Goal: Obtain resource: Download file/media

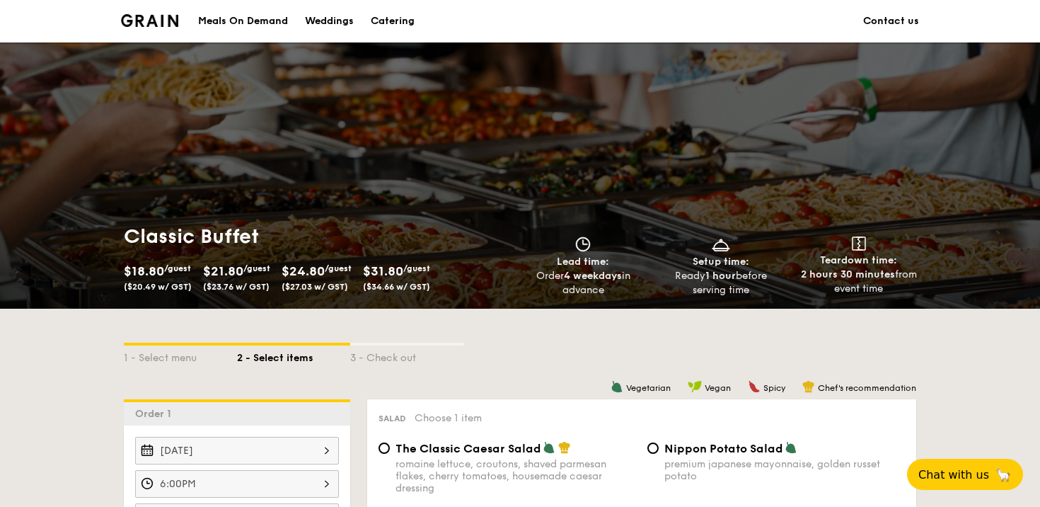
click at [386, 21] on div "Catering" at bounding box center [393, 21] width 44 height 42
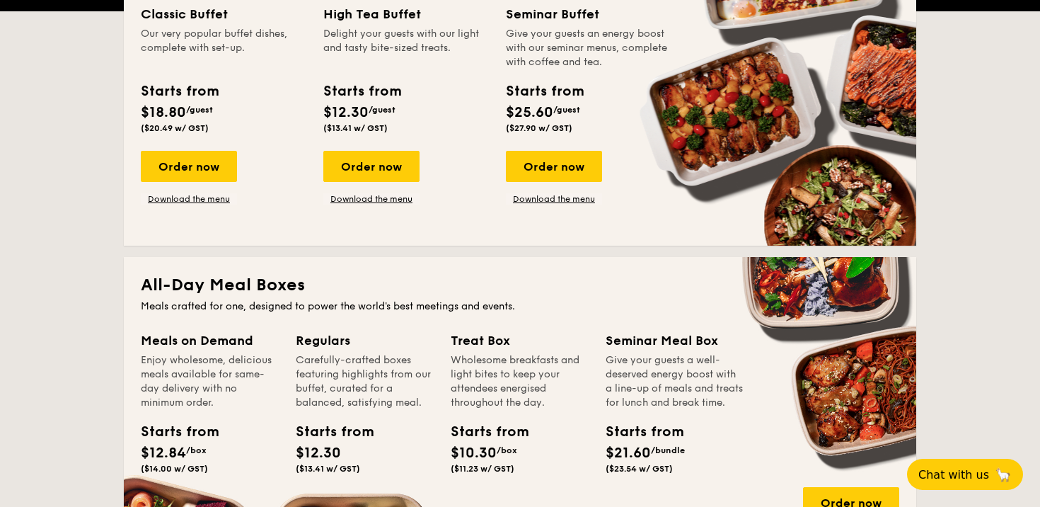
scroll to position [384, 0]
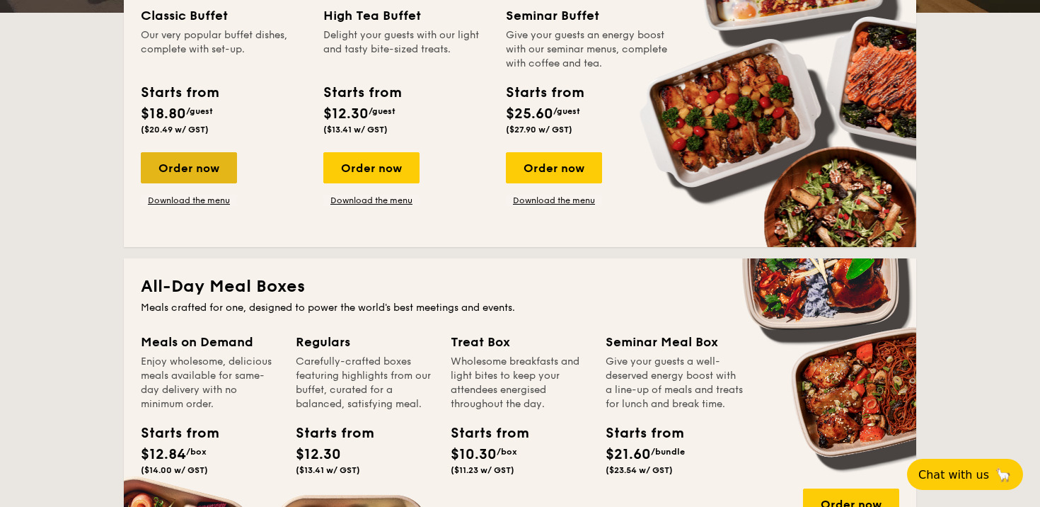
click at [205, 180] on div "Order now" at bounding box center [189, 167] width 96 height 31
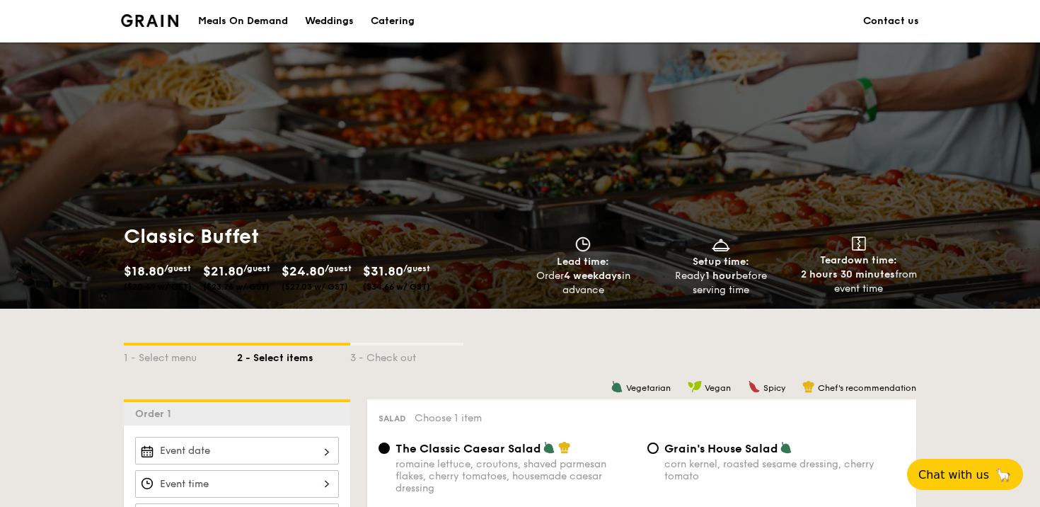
scroll to position [384, 0]
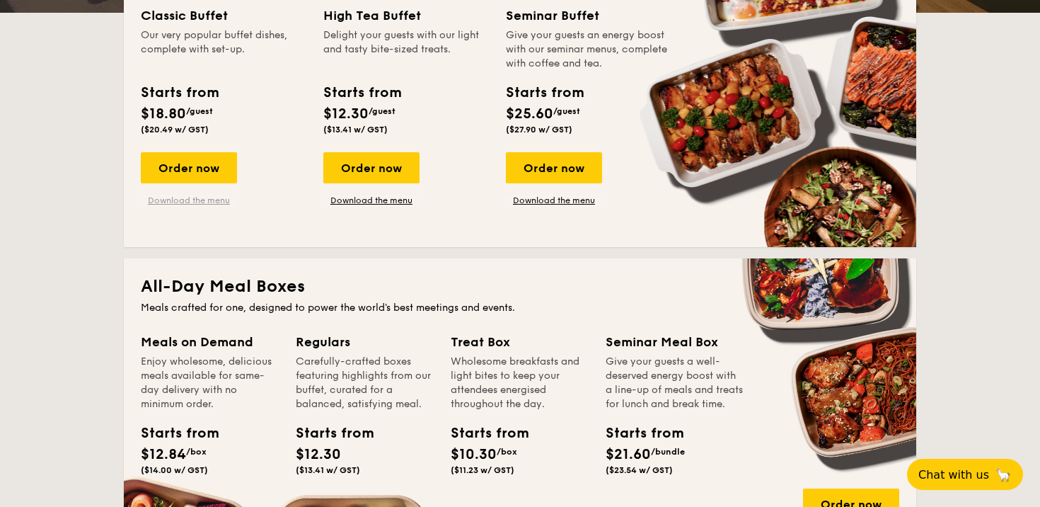
click at [215, 203] on link "Download the menu" at bounding box center [189, 200] width 96 height 11
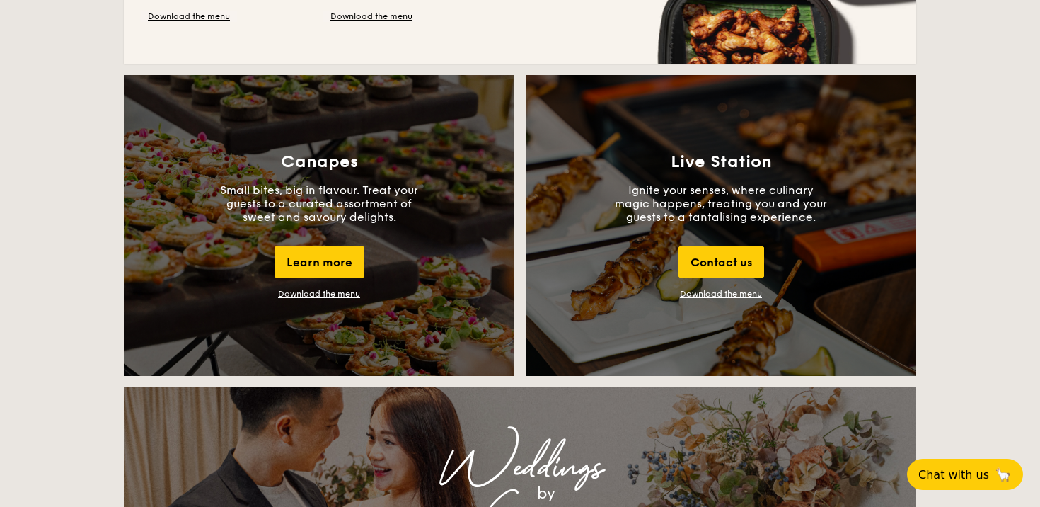
scroll to position [1193, 0]
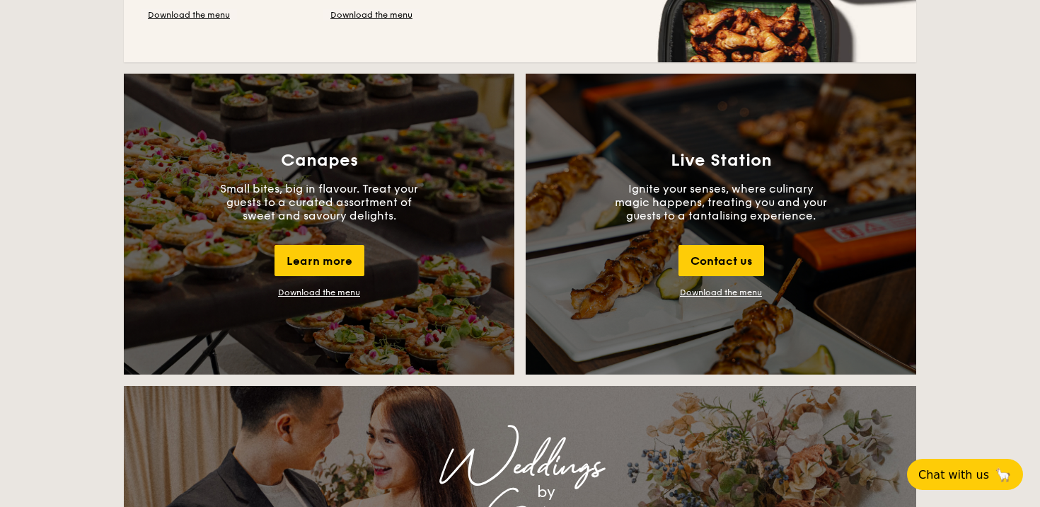
click at [740, 295] on link "Download the menu" at bounding box center [721, 292] width 82 height 10
